Goal: Check status: Check status

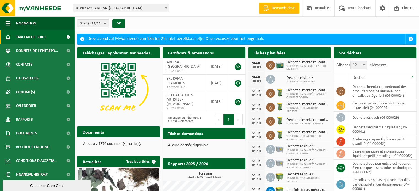
click at [130, 9] on span "10-862329 - ABLS SA- [GEOGRAPHIC_DATA]" at bounding box center [121, 8] width 96 height 8
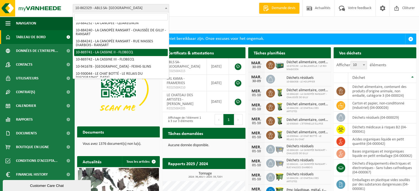
scroll to position [89, 0]
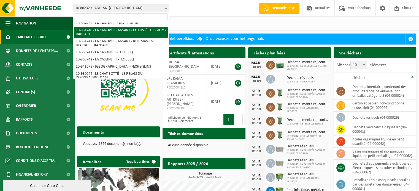
select select "111799"
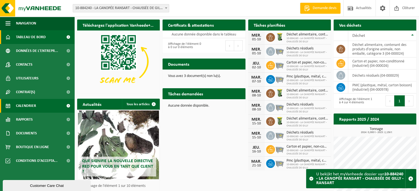
click at [37, 107] on link "Calendrier" at bounding box center [37, 106] width 74 height 14
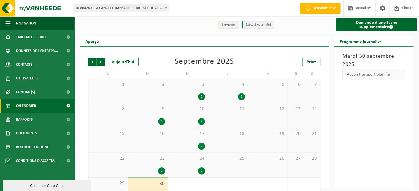
scroll to position [17, 0]
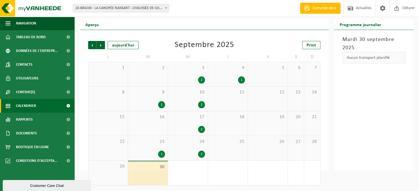
click at [181, 158] on div "2" at bounding box center [188, 154] width 34 height 7
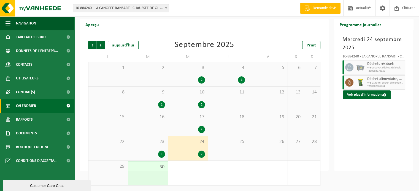
click at [149, 154] on div "1" at bounding box center [148, 154] width 34 height 7
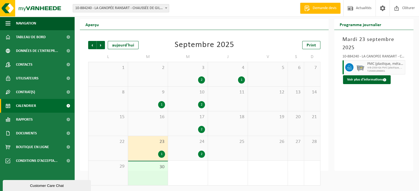
click at [182, 102] on div "2" at bounding box center [188, 104] width 34 height 7
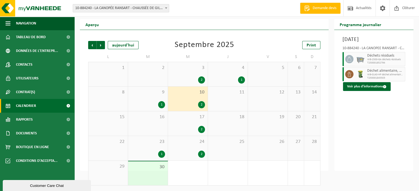
click at [146, 102] on div "1" at bounding box center [148, 104] width 34 height 7
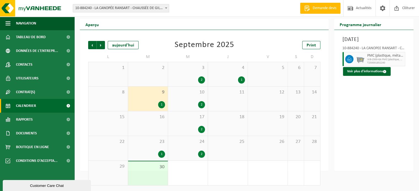
click at [187, 72] on div "3 2" at bounding box center [188, 74] width 40 height 24
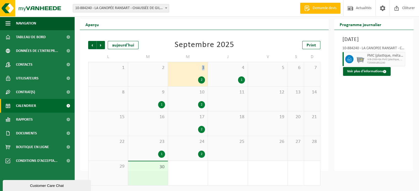
click at [187, 72] on div "3 2" at bounding box center [188, 74] width 40 height 24
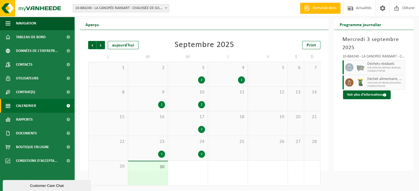
click at [217, 73] on div "4 1" at bounding box center [228, 74] width 40 height 24
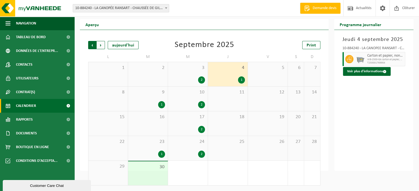
click at [102, 46] on span "Suivant" at bounding box center [101, 45] width 8 height 8
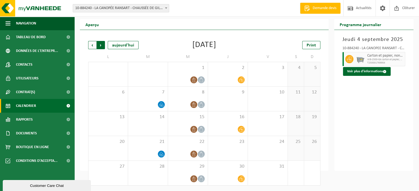
click at [96, 47] on span "Précédent" at bounding box center [92, 45] width 8 height 8
